Goal: Download file/media

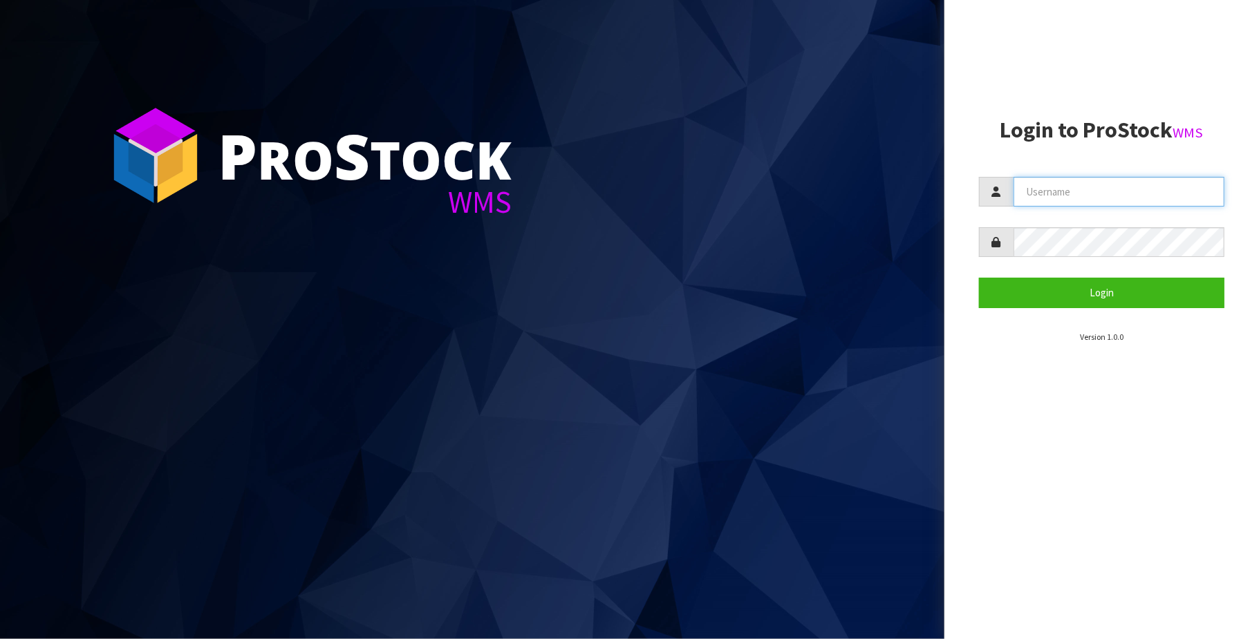
click at [1120, 196] on input "text" at bounding box center [1118, 192] width 211 height 30
type input "[PERSON_NAME][EMAIL_ADDRESS][DOMAIN_NAME]"
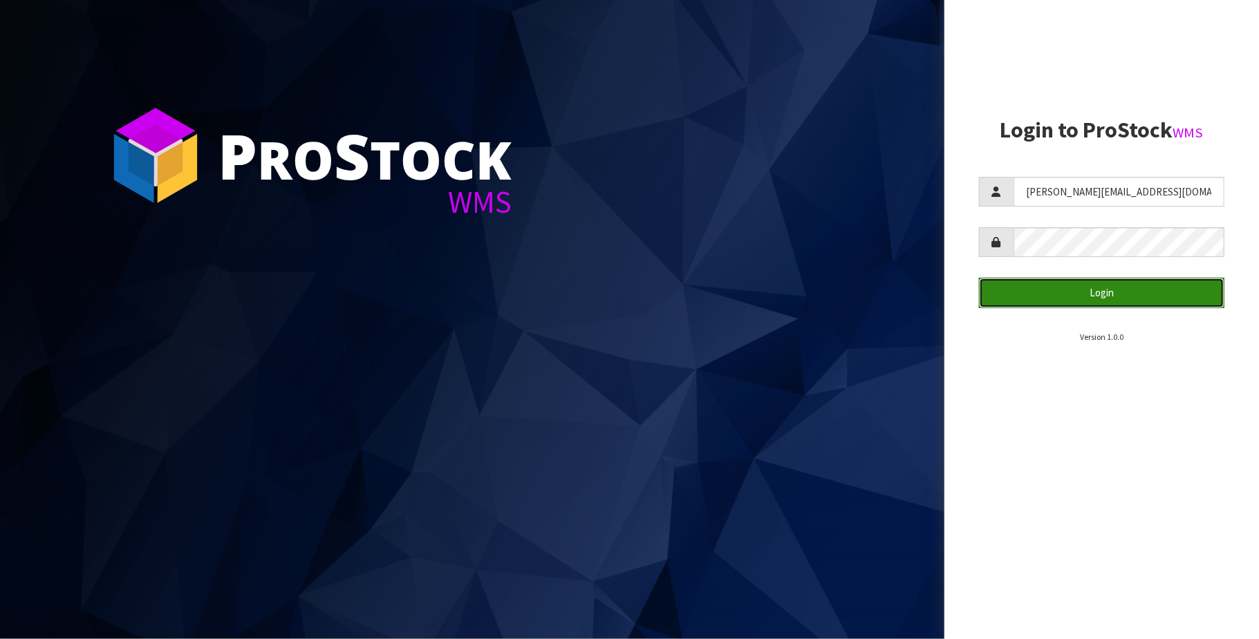
click at [1087, 293] on button "Login" at bounding box center [1101, 293] width 245 height 30
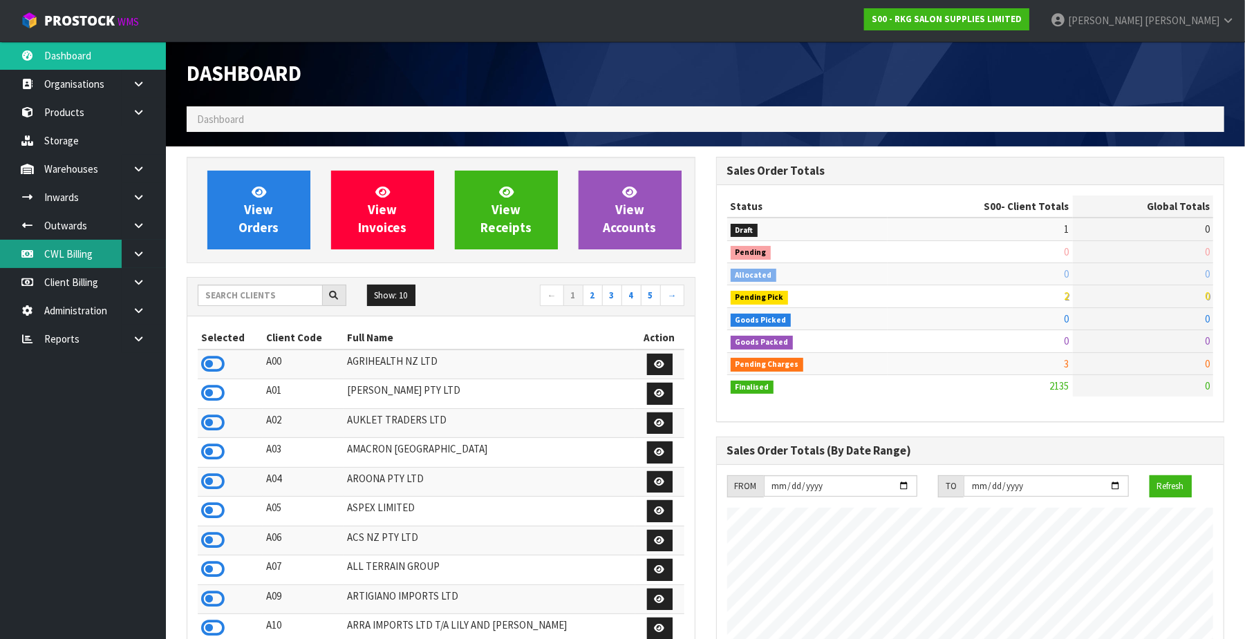
scroll to position [1052, 529]
click at [70, 258] on link "CWL Billing" at bounding box center [83, 254] width 166 height 28
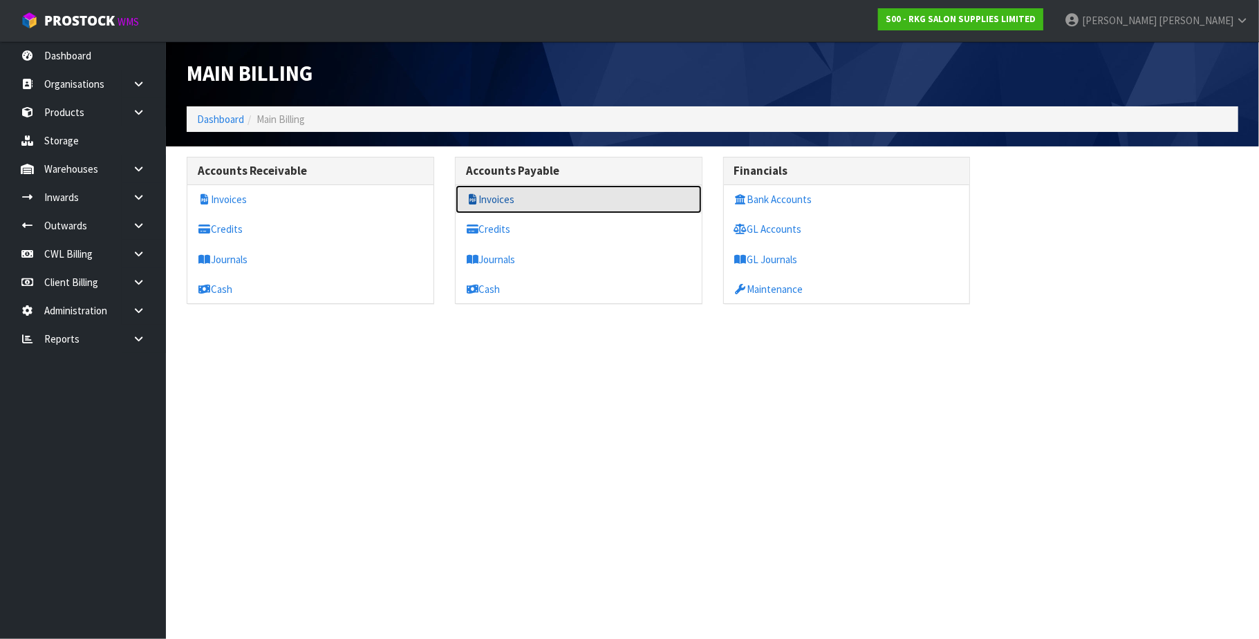
click at [517, 197] on link "Invoices" at bounding box center [578, 199] width 246 height 28
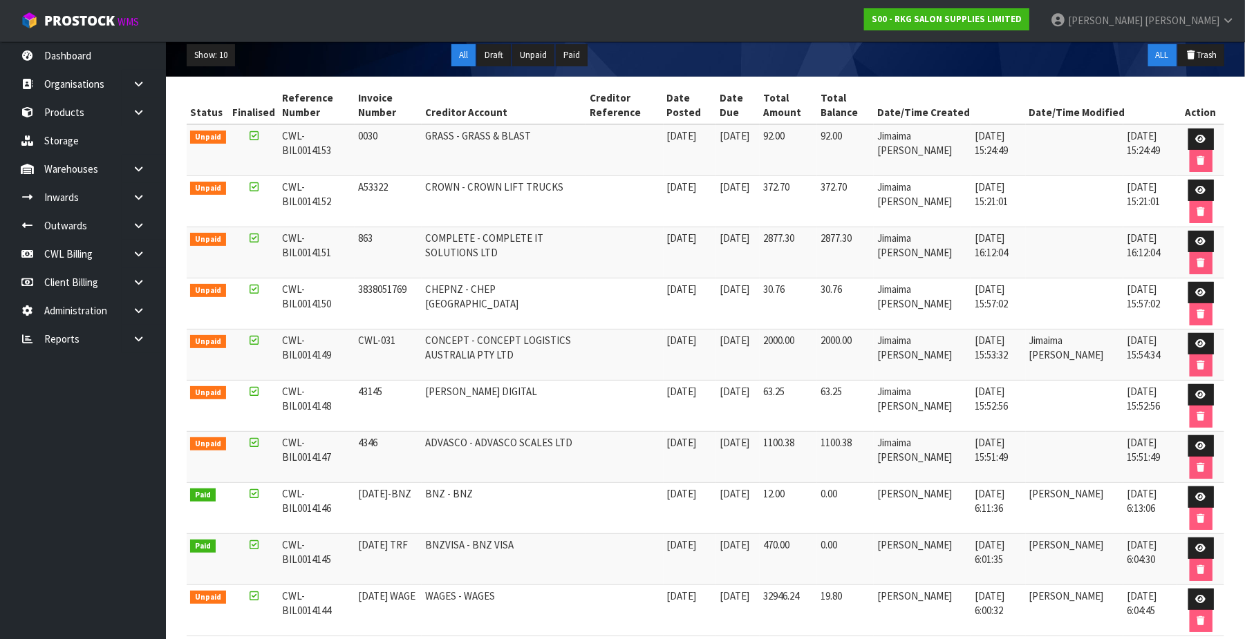
scroll to position [65, 0]
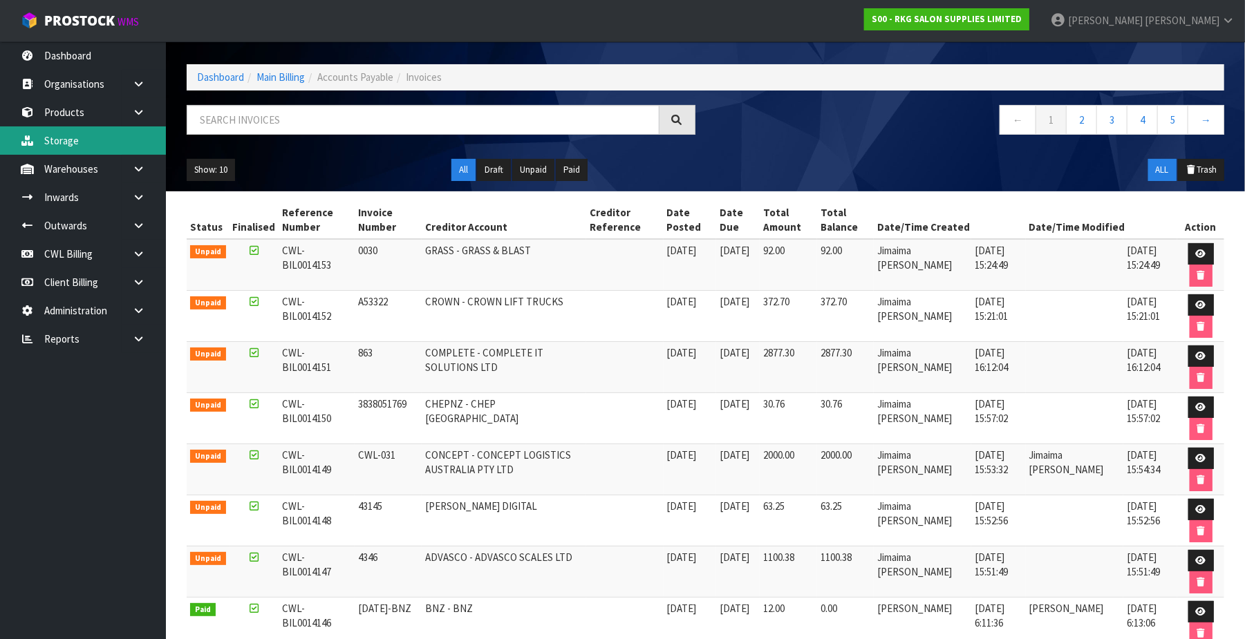
click at [70, 133] on link "Storage" at bounding box center [83, 140] width 166 height 28
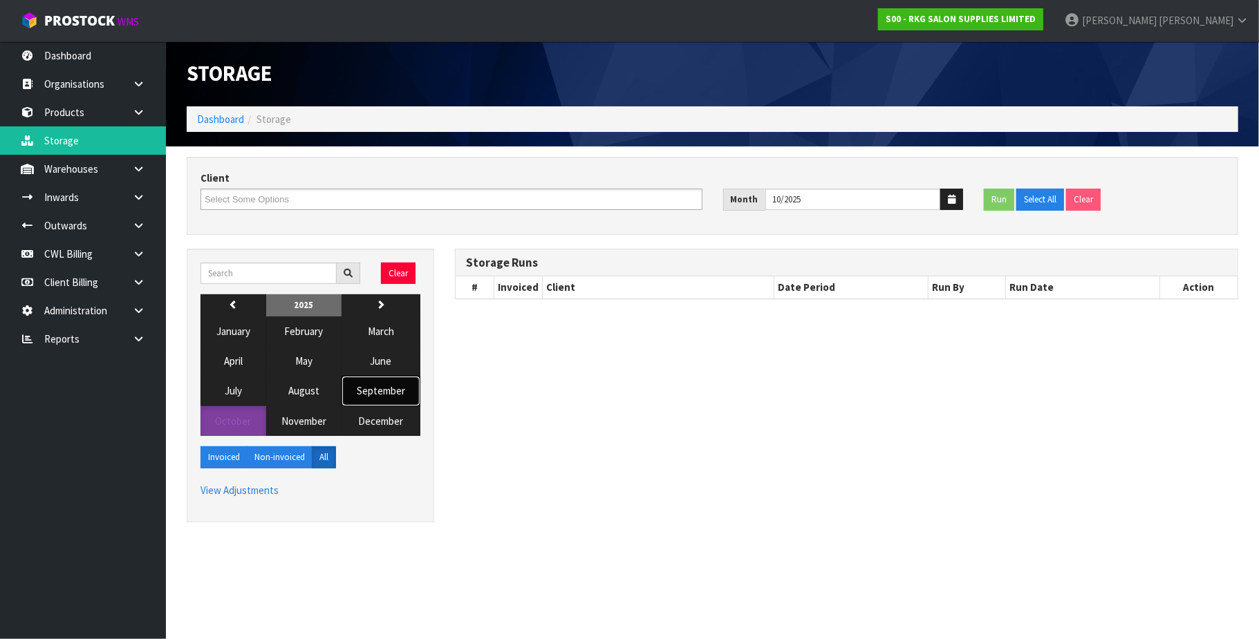
click at [382, 397] on span "September" at bounding box center [381, 390] width 48 height 13
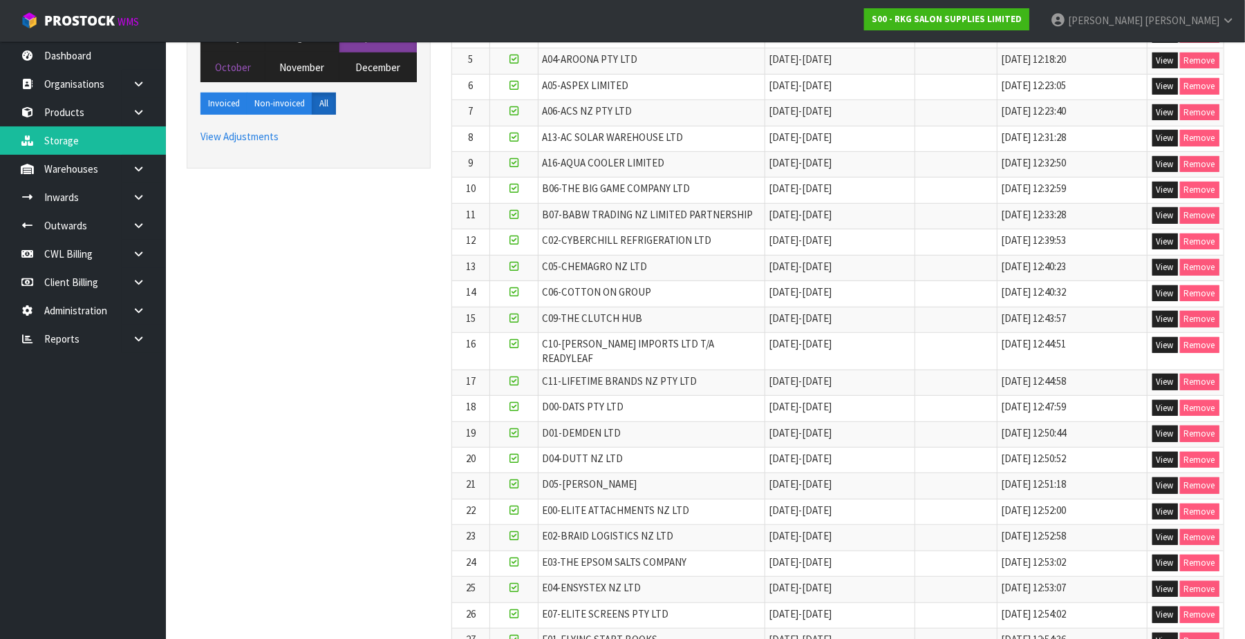
scroll to position [368, 0]
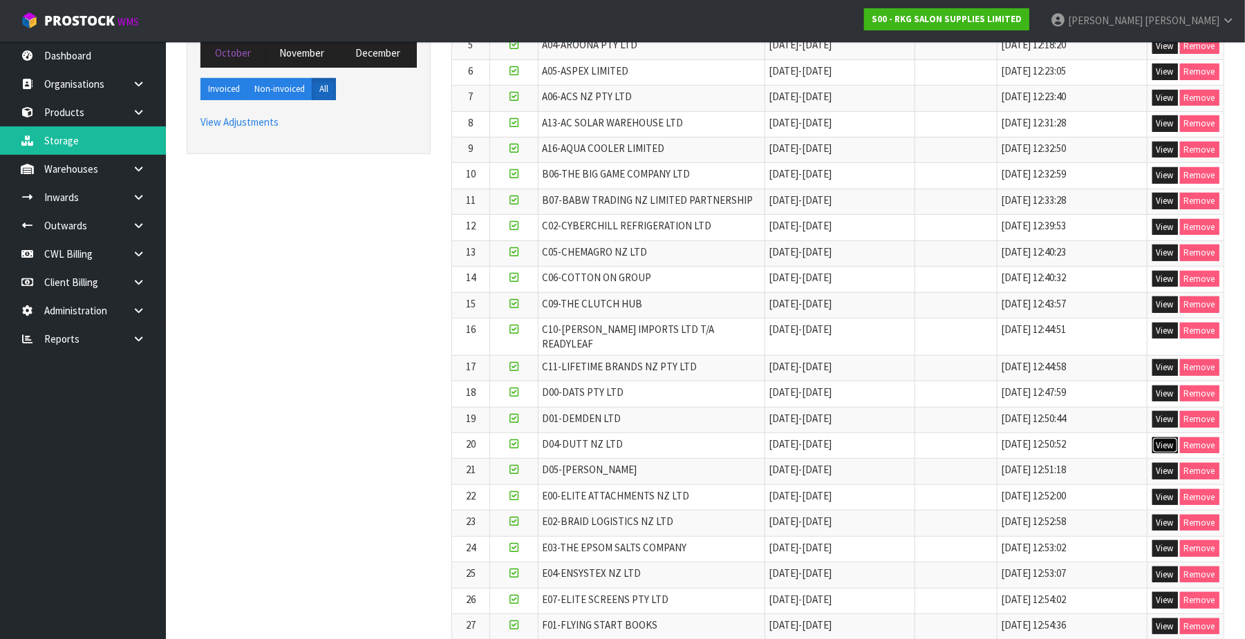
click at [1164, 438] on button "View" at bounding box center [1165, 446] width 26 height 17
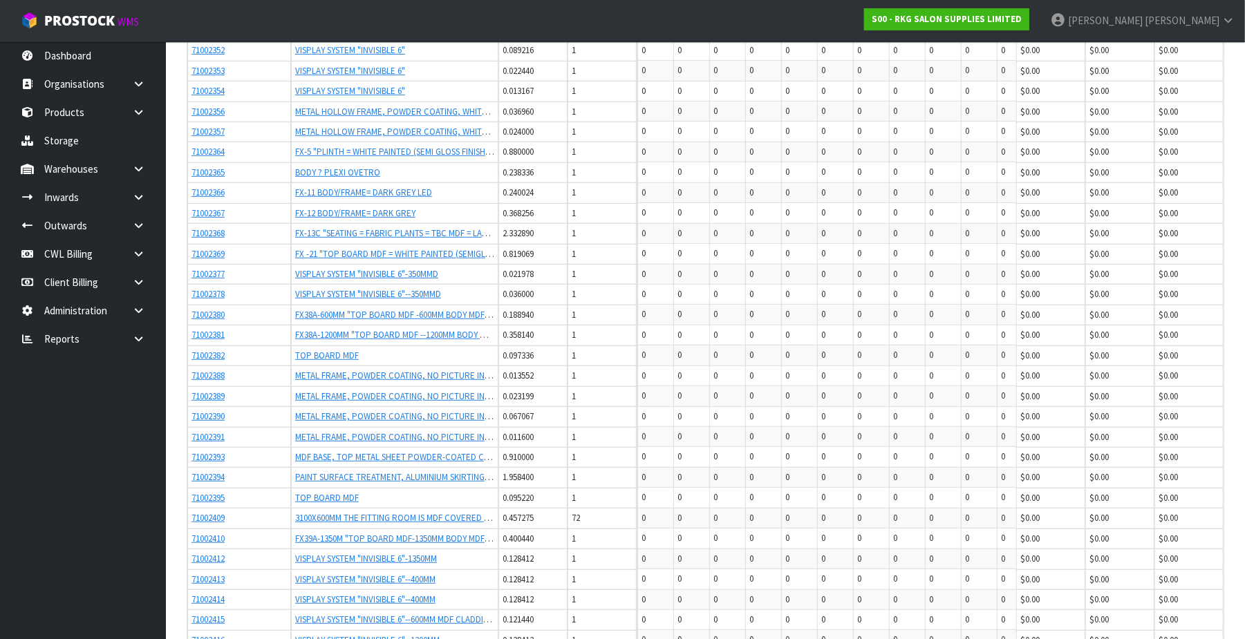
scroll to position [882, 0]
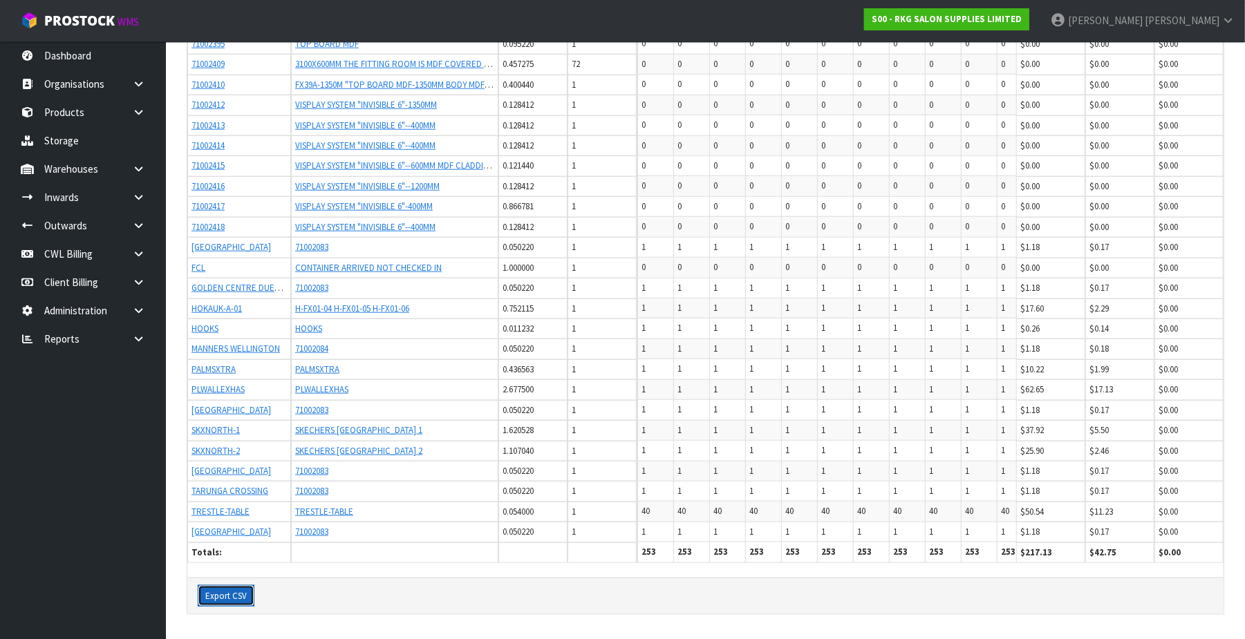
click at [233, 592] on button "Export CSV" at bounding box center [226, 596] width 57 height 22
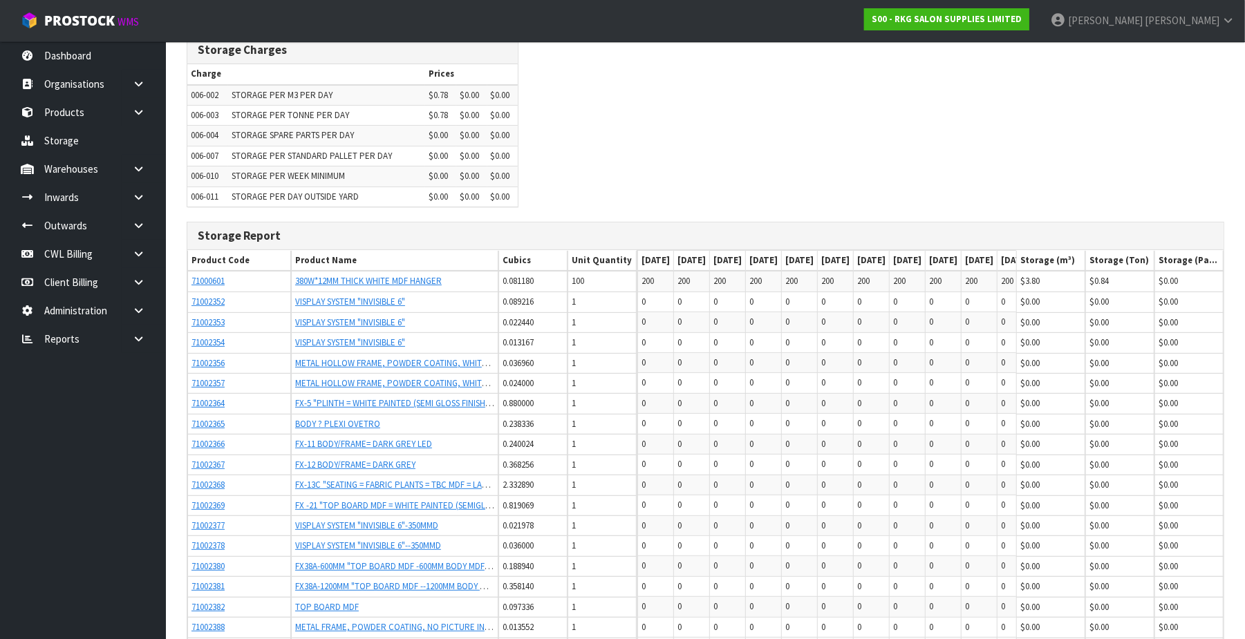
scroll to position [0, 0]
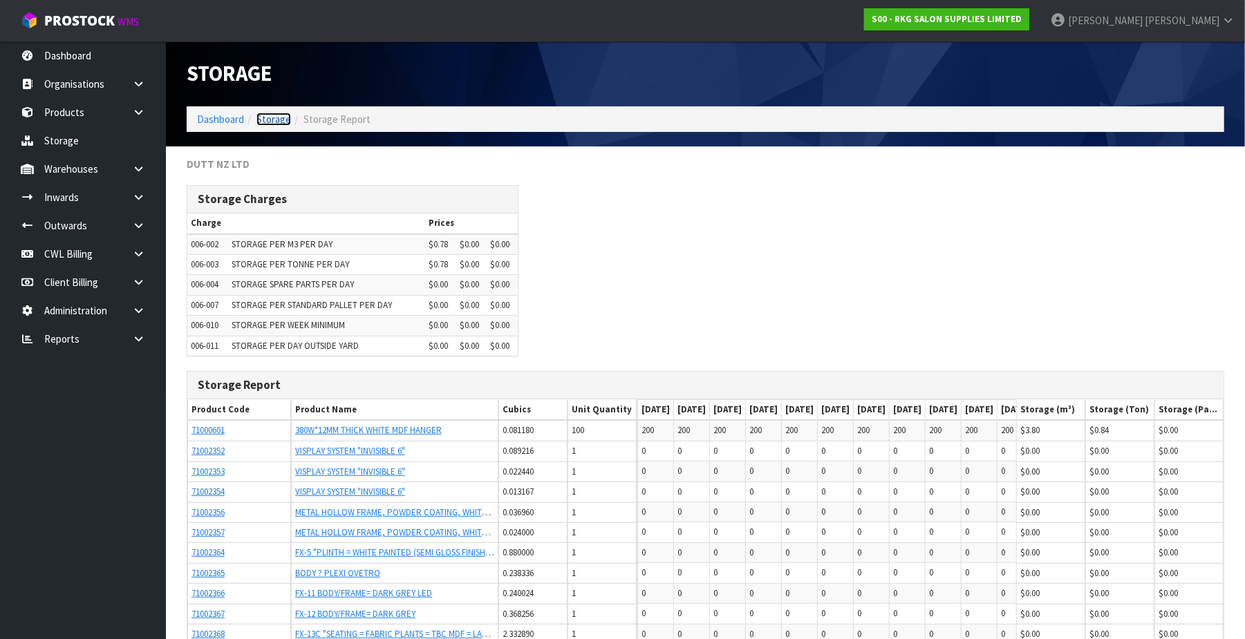
click at [274, 120] on link "Storage" at bounding box center [273, 119] width 35 height 13
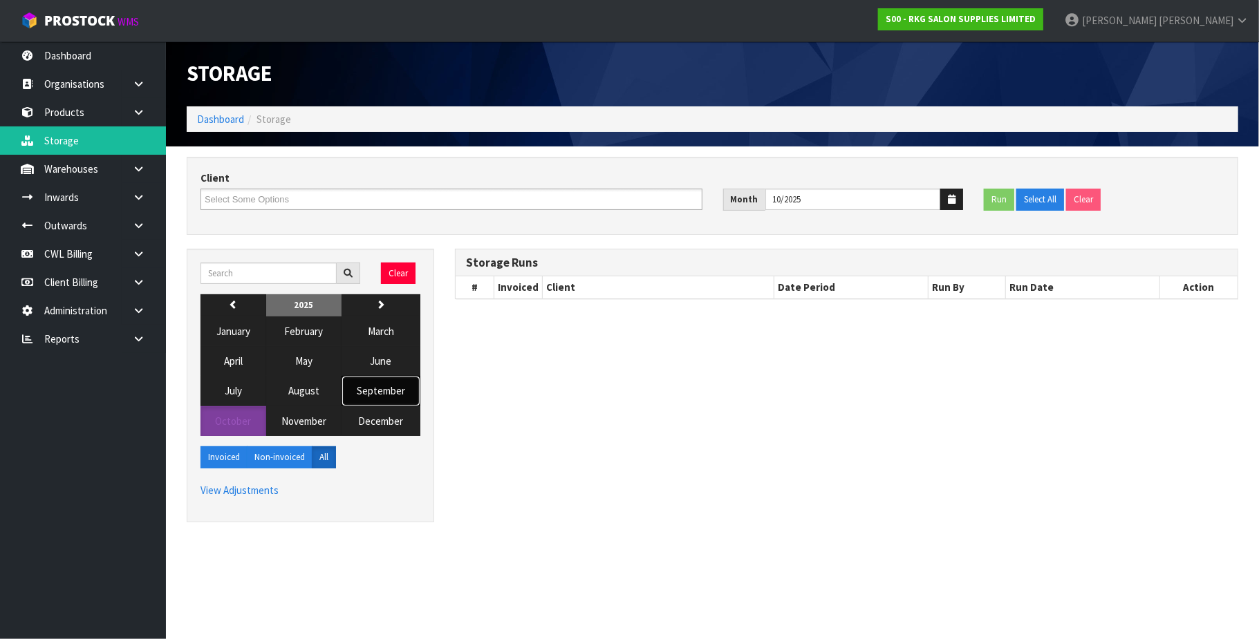
click at [401, 388] on button "September" at bounding box center [380, 391] width 79 height 30
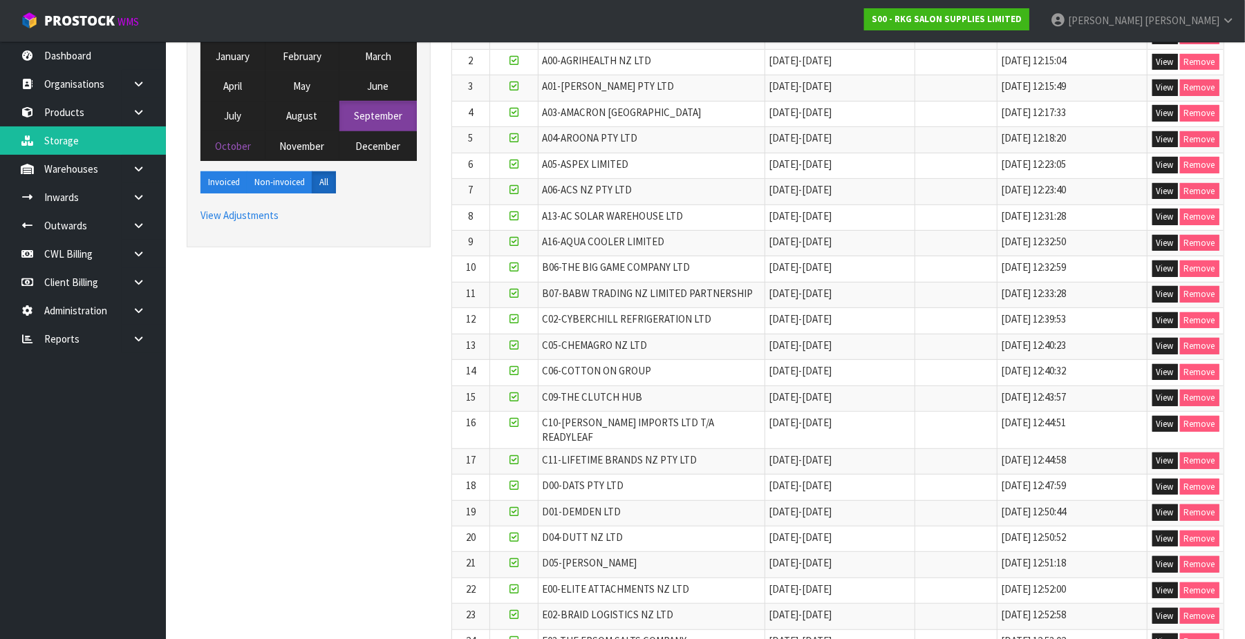
scroll to position [276, 0]
click at [1165, 556] on button "View" at bounding box center [1165, 563] width 26 height 17
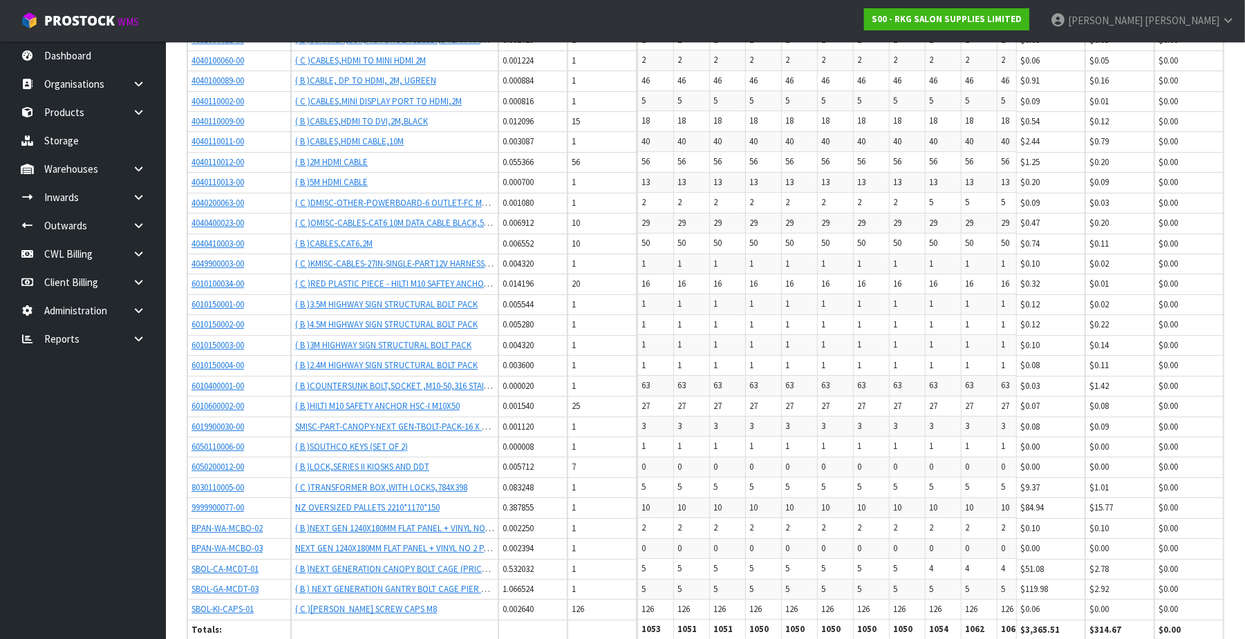
scroll to position [3472, 0]
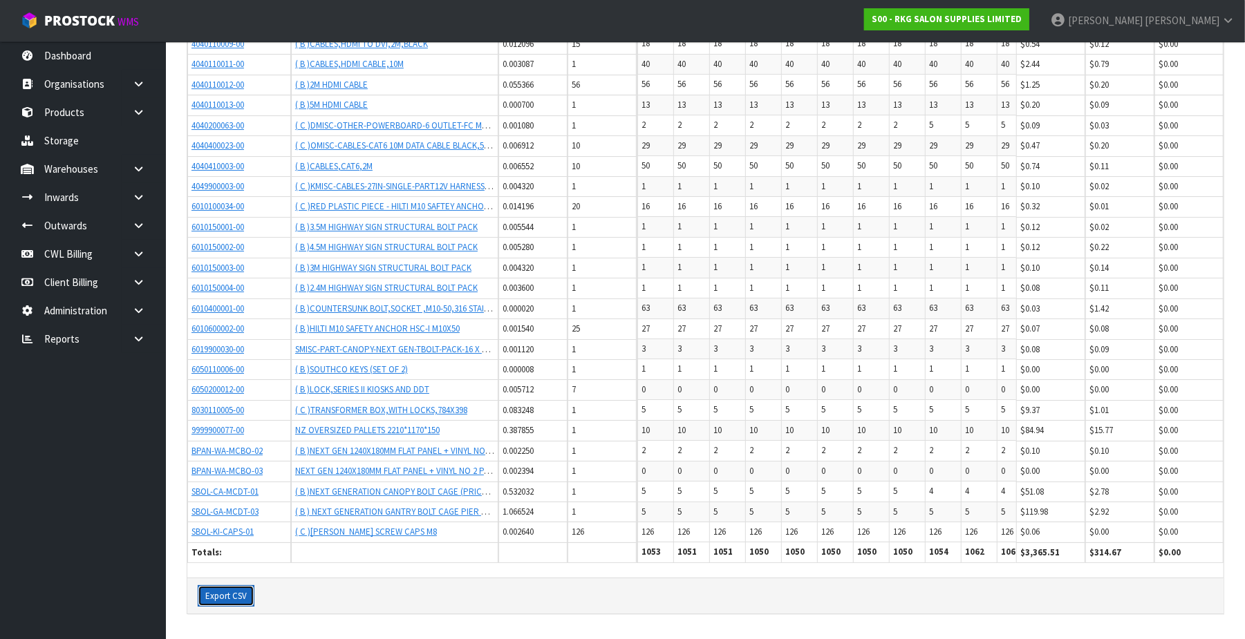
click at [238, 600] on button "Export CSV" at bounding box center [226, 596] width 57 height 22
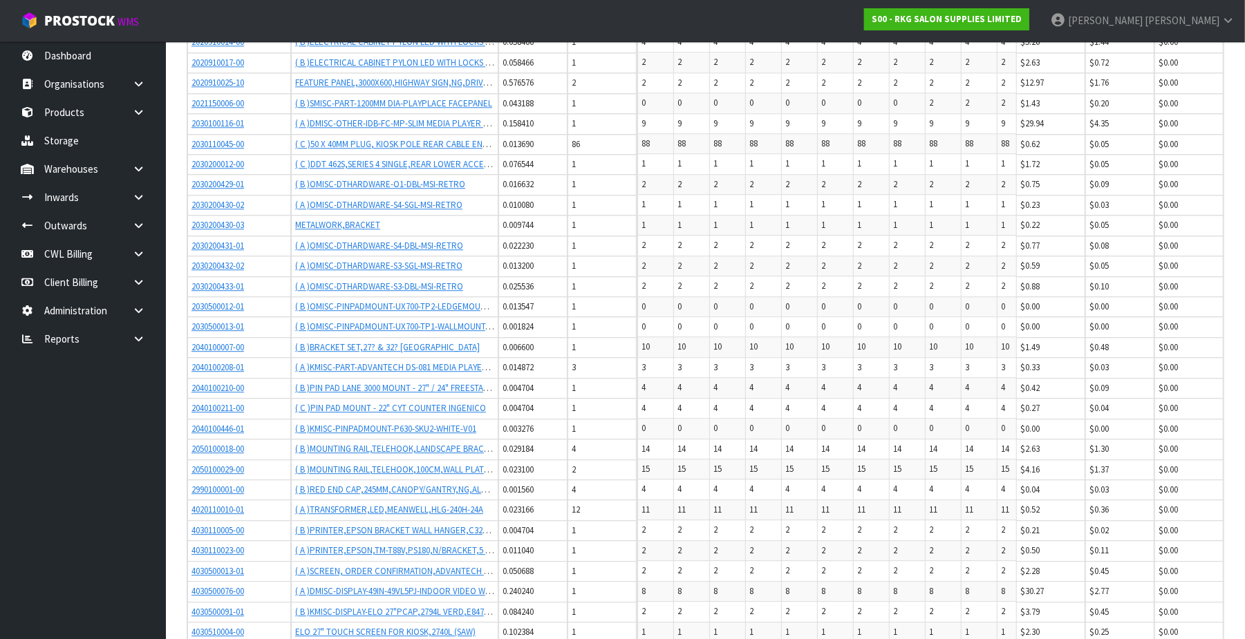
scroll to position [2643, 0]
